Goal: Information Seeking & Learning: Stay updated

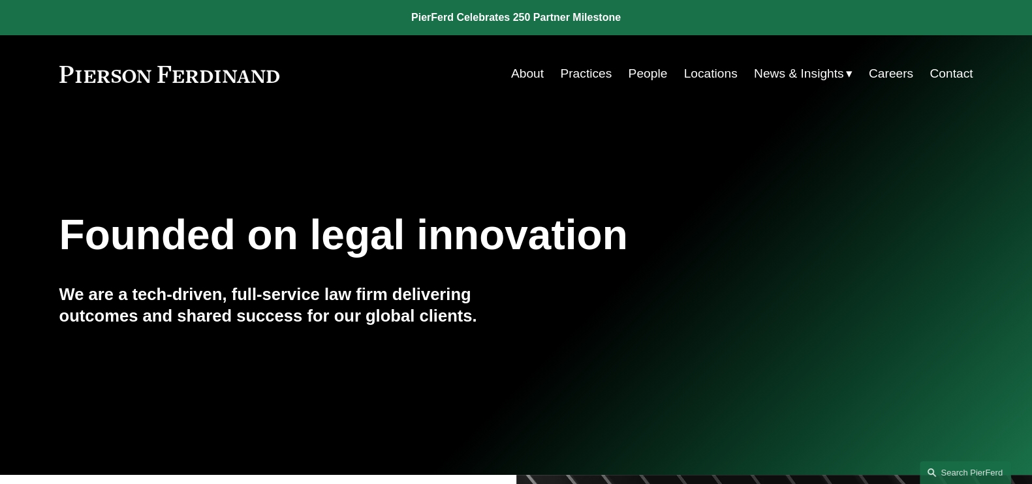
click at [0, 0] on span "News" at bounding box center [0, 0] width 0 height 0
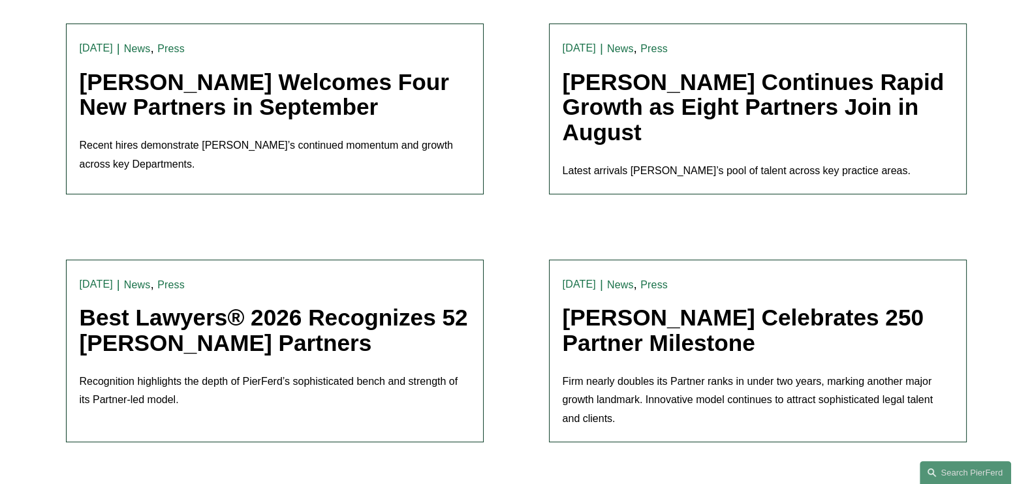
scroll to position [408, 0]
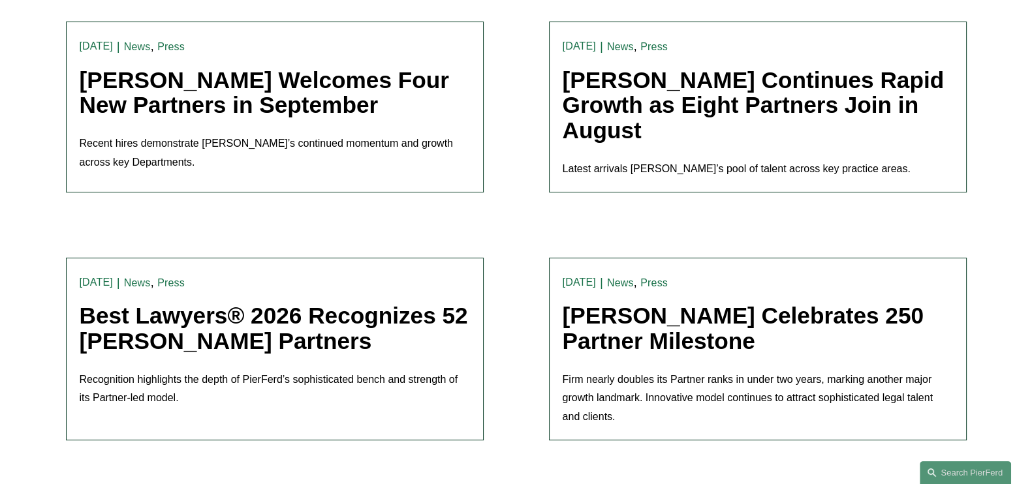
click at [341, 84] on link "[PERSON_NAME] Welcomes Four New Partners in September" at bounding box center [265, 92] width 370 height 51
